Goal: Navigation & Orientation: Find specific page/section

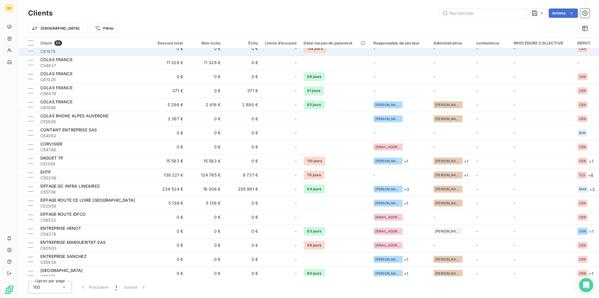
scroll to position [175, 0]
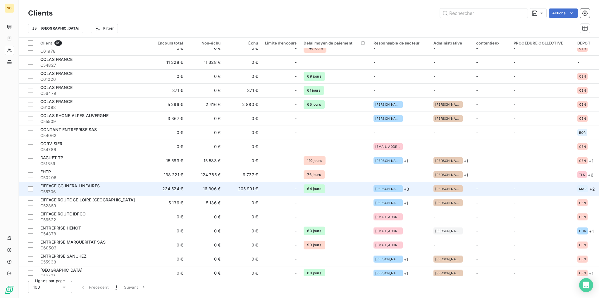
click at [141, 192] on span "C55706" at bounding box center [92, 192] width 105 height 6
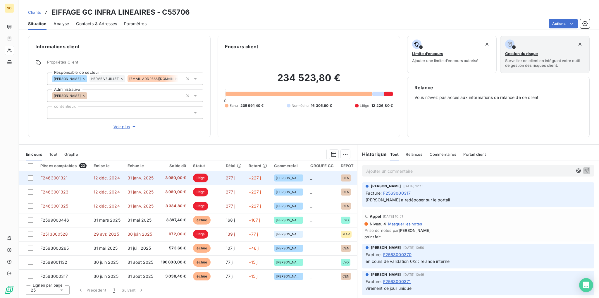
click at [149, 176] on span "31 janv. 2025" at bounding box center [140, 177] width 26 height 5
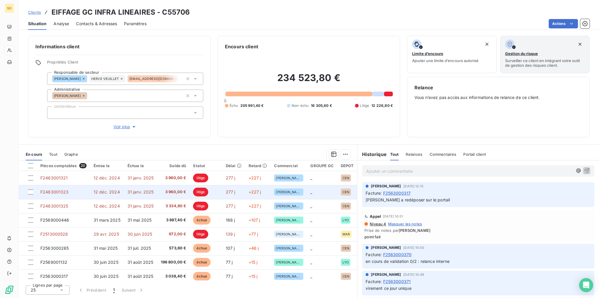
click at [144, 189] on td "31 janv. 2025" at bounding box center [140, 192] width 33 height 14
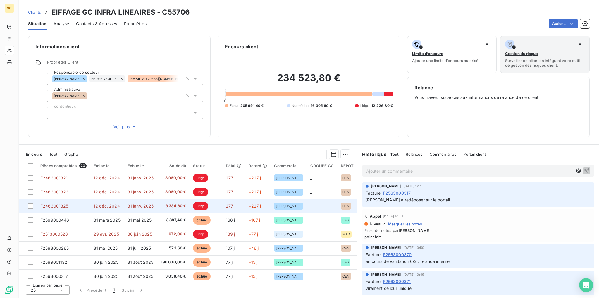
click at [71, 204] on td "F2463001325" at bounding box center [63, 206] width 53 height 14
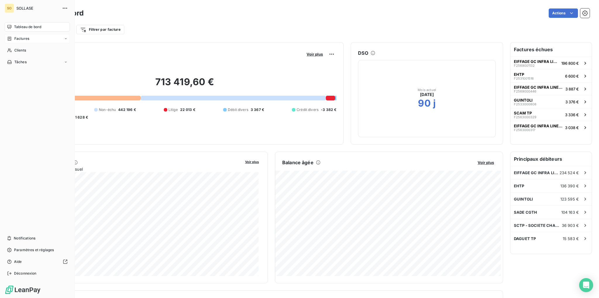
click at [35, 39] on div "Factures" at bounding box center [37, 38] width 65 height 9
click at [29, 51] on div "Factures" at bounding box center [41, 50] width 58 height 9
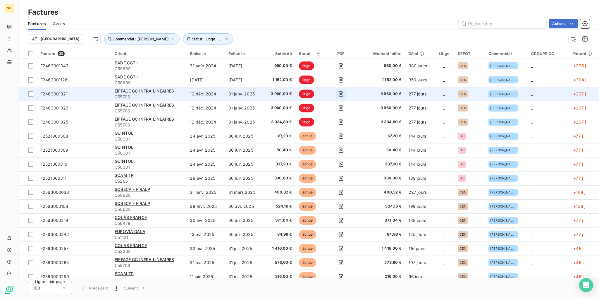
click at [341, 94] on icon "button" at bounding box center [341, 94] width 2 height 2
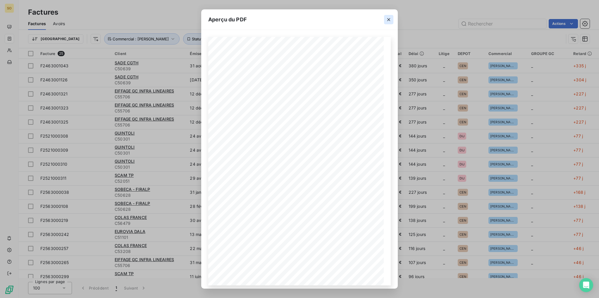
click at [388, 19] on icon "button" at bounding box center [388, 19] width 3 height 3
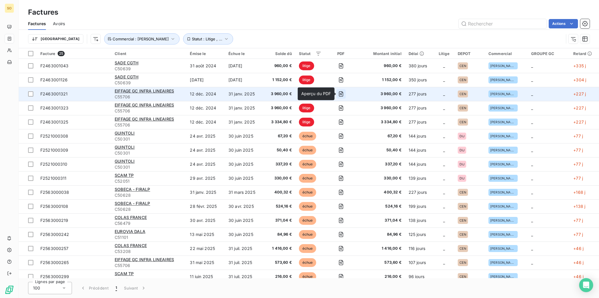
click at [340, 95] on icon "button" at bounding box center [341, 94] width 6 height 6
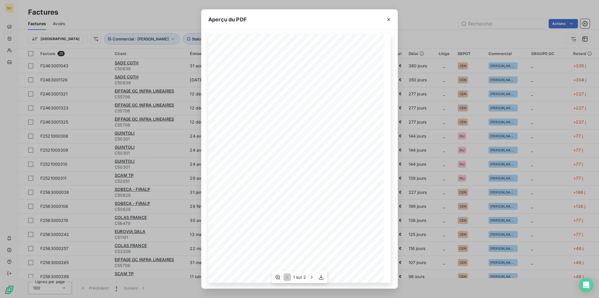
scroll to position [4, 0]
click at [320, 277] on icon "button" at bounding box center [321, 277] width 6 height 6
drag, startPoint x: 390, startPoint y: 20, endPoint x: 382, endPoint y: 30, distance: 12.7
click at [390, 20] on icon "button" at bounding box center [389, 20] width 6 height 6
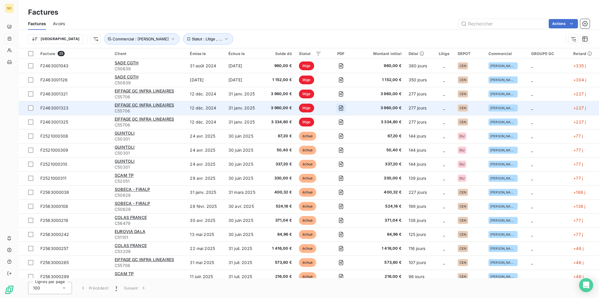
click at [341, 107] on icon "button" at bounding box center [341, 108] width 6 height 6
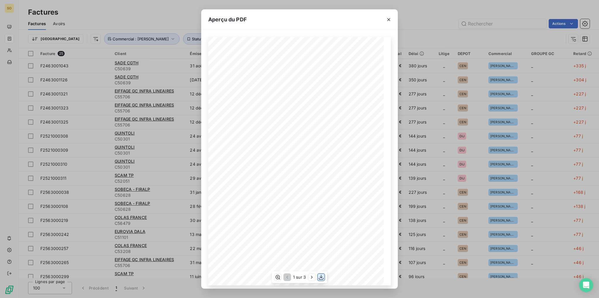
click at [322, 277] on icon "button" at bounding box center [321, 277] width 6 height 6
click at [386, 20] on icon "button" at bounding box center [389, 20] width 6 height 6
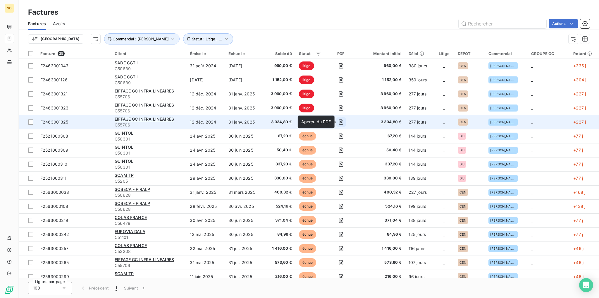
click at [341, 122] on icon "button" at bounding box center [341, 122] width 2 height 2
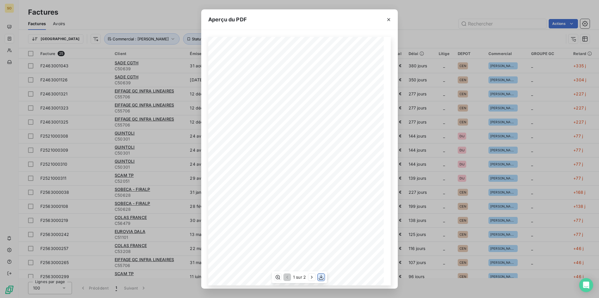
click at [320, 277] on icon "button" at bounding box center [321, 277] width 6 height 6
